Goal: Navigation & Orientation: Find specific page/section

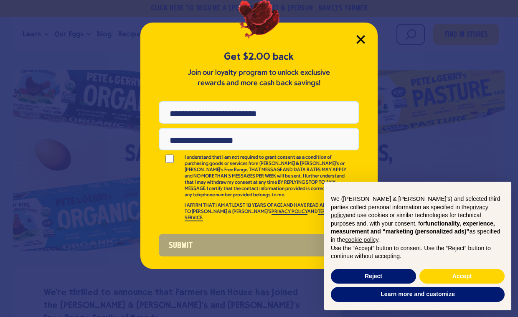
click at [359, 36] on icon "Close Modal" at bounding box center [360, 39] width 9 height 9
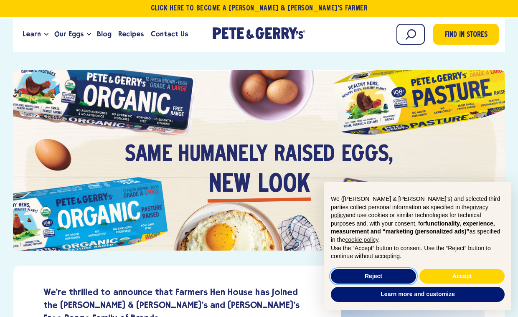
click at [393, 276] on button "Reject" at bounding box center [373, 276] width 85 height 15
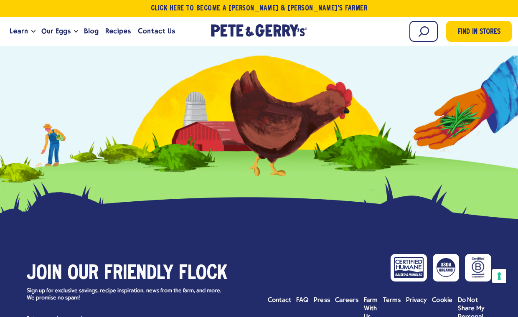
scroll to position [2282, 0]
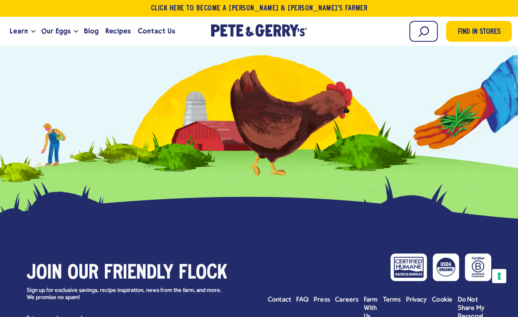
click at [350, 296] on span "Careers" at bounding box center [347, 299] width 24 height 7
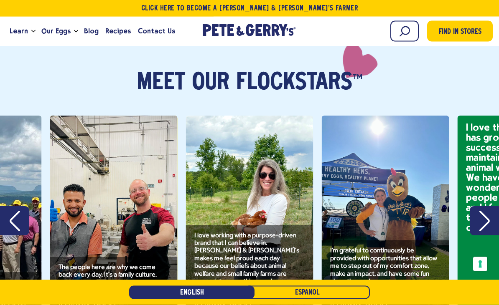
scroll to position [1092, 0]
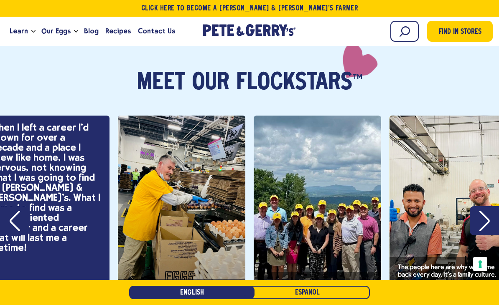
click at [476, 225] on div "slide 1 of 11" at bounding box center [452, 219] width 127 height 206
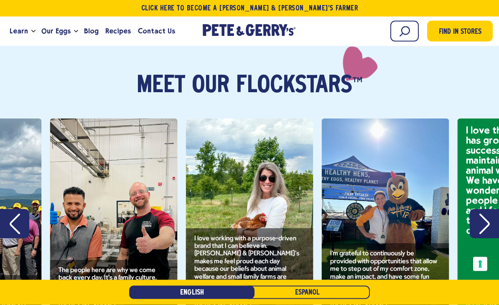
scroll to position [1089, 0]
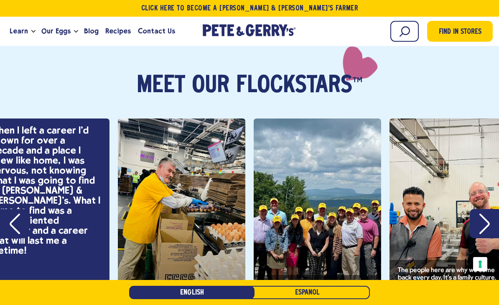
click at [463, 30] on span "Find in Stores" at bounding box center [459, 32] width 43 height 11
